Goal: Task Accomplishment & Management: Use online tool/utility

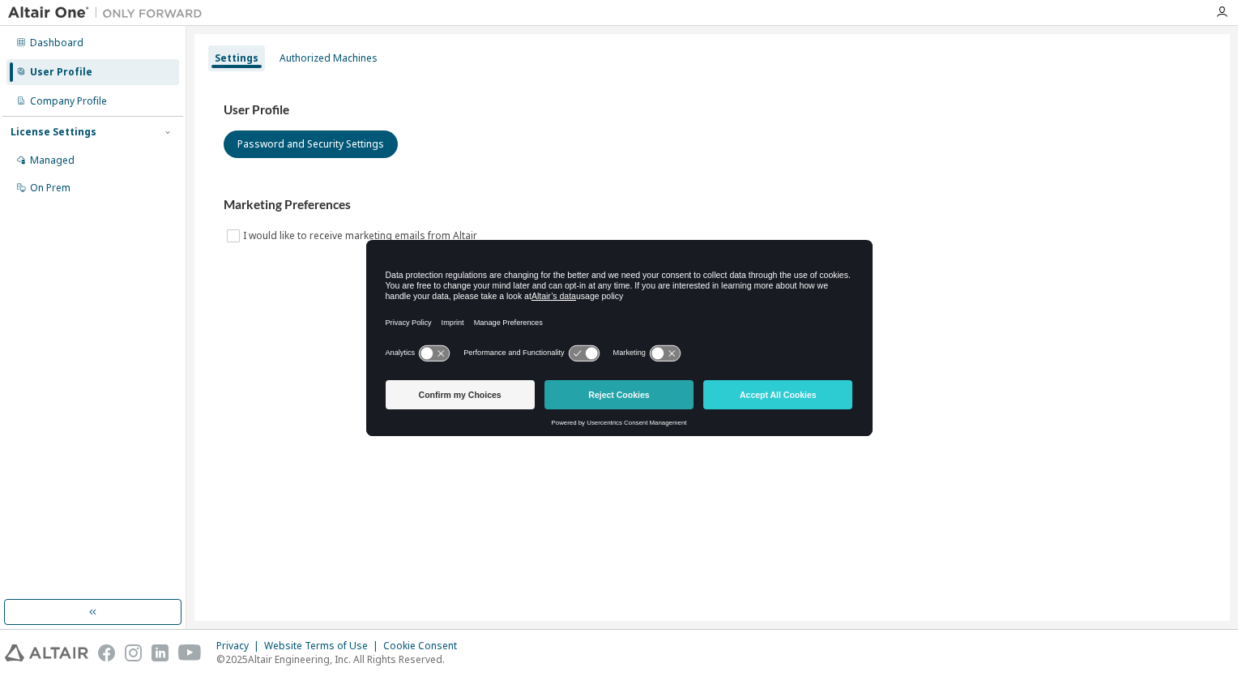
click at [620, 398] on button "Reject Cookies" at bounding box center [618, 394] width 149 height 29
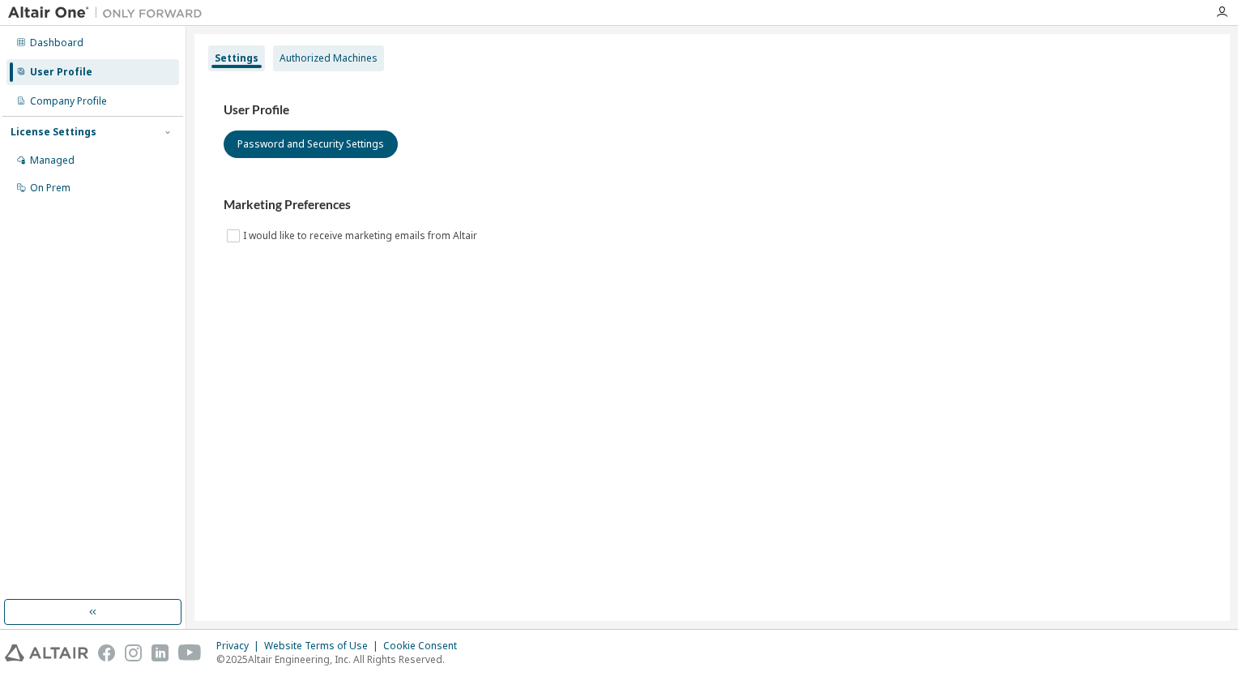
click at [309, 62] on div "Authorized Machines" at bounding box center [328, 58] width 98 height 13
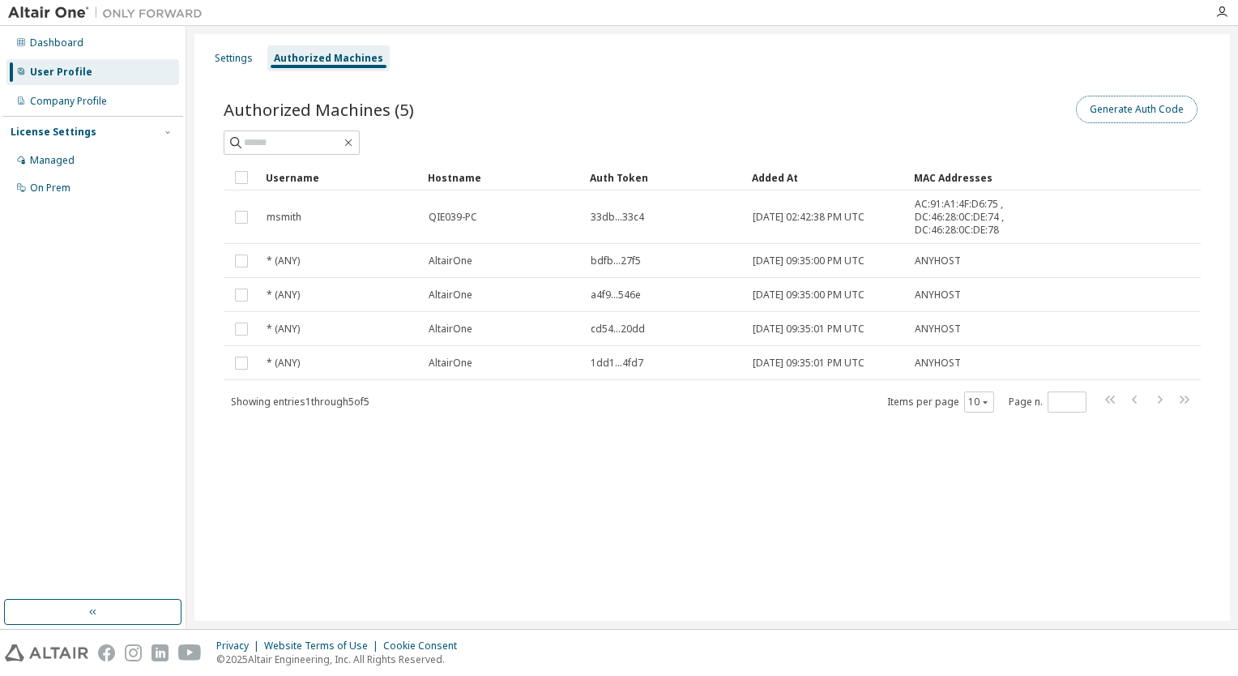
click at [1105, 105] on button "Generate Auth Code" at bounding box center [1136, 110] width 121 height 28
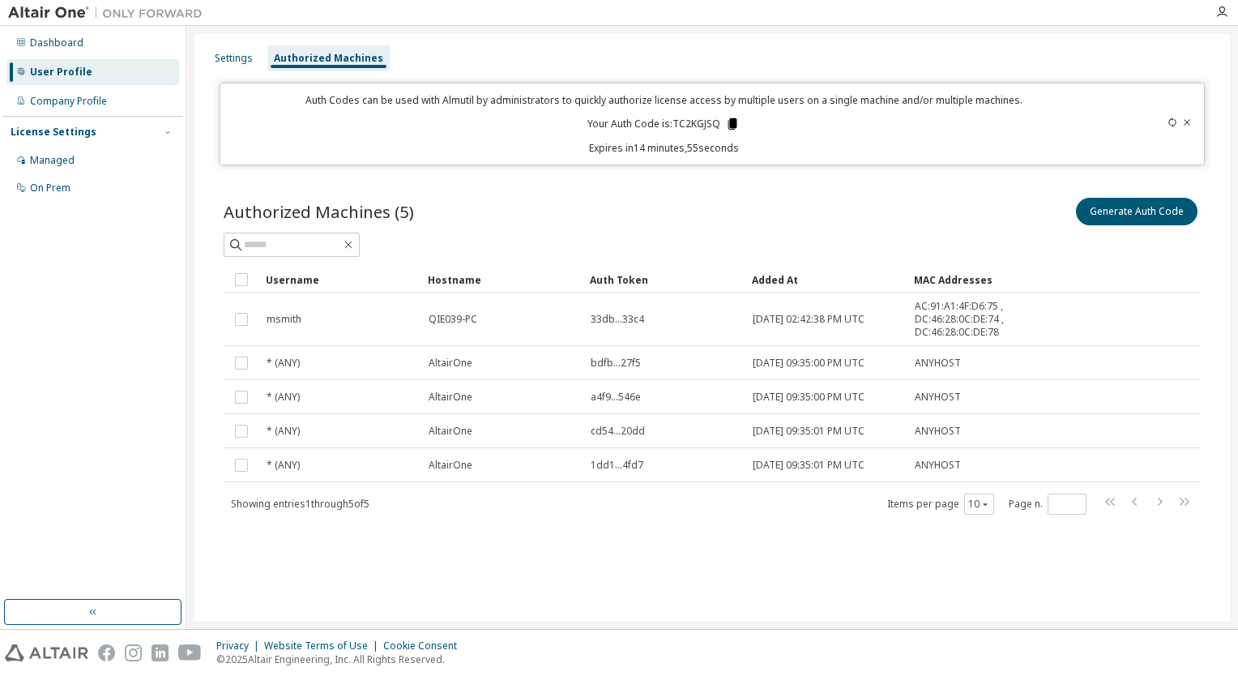
click at [731, 123] on icon at bounding box center [732, 123] width 9 height 11
